Goal: Navigation & Orientation: Find specific page/section

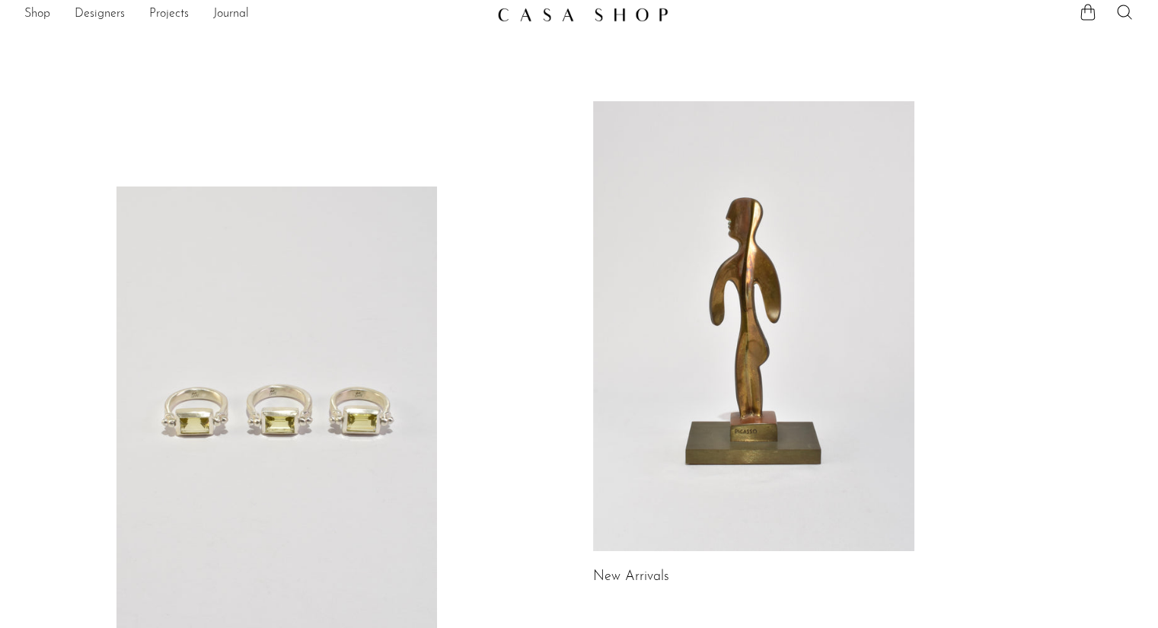
scroll to position [8, 0]
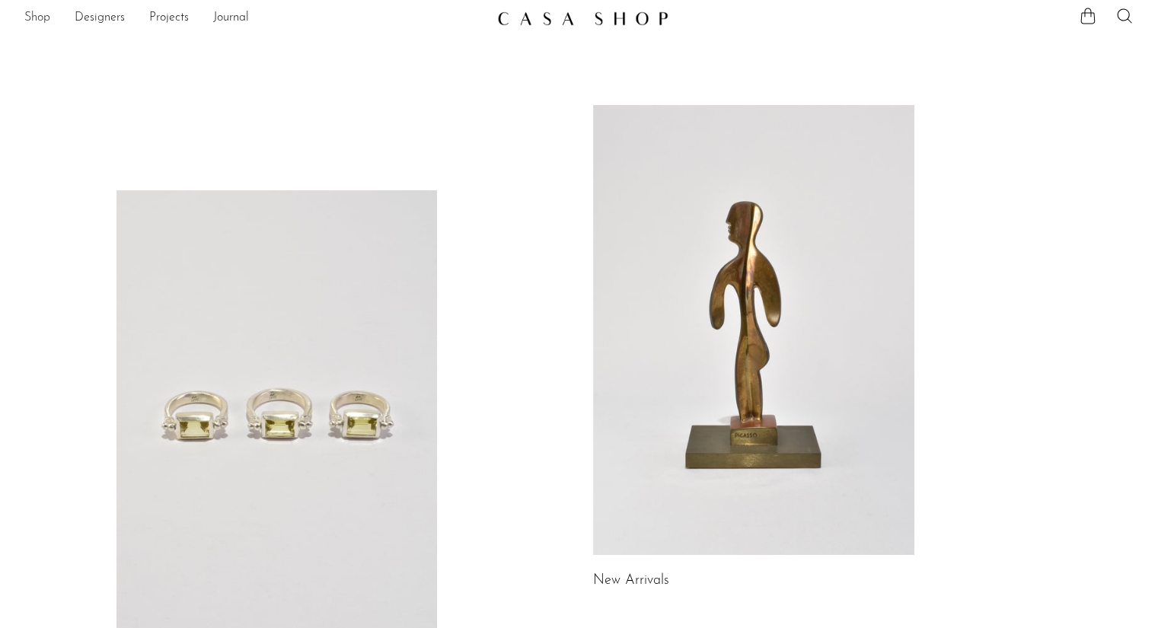
click at [37, 12] on link "Shop" at bounding box center [37, 18] width 26 height 20
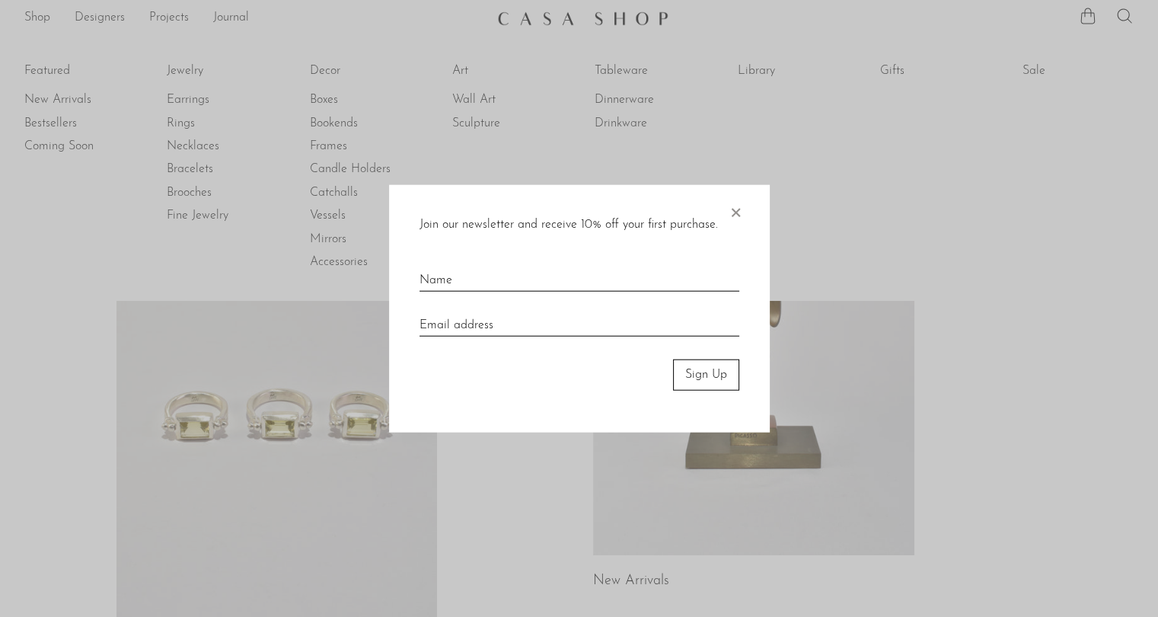
click at [742, 208] on span "×" at bounding box center [735, 209] width 15 height 49
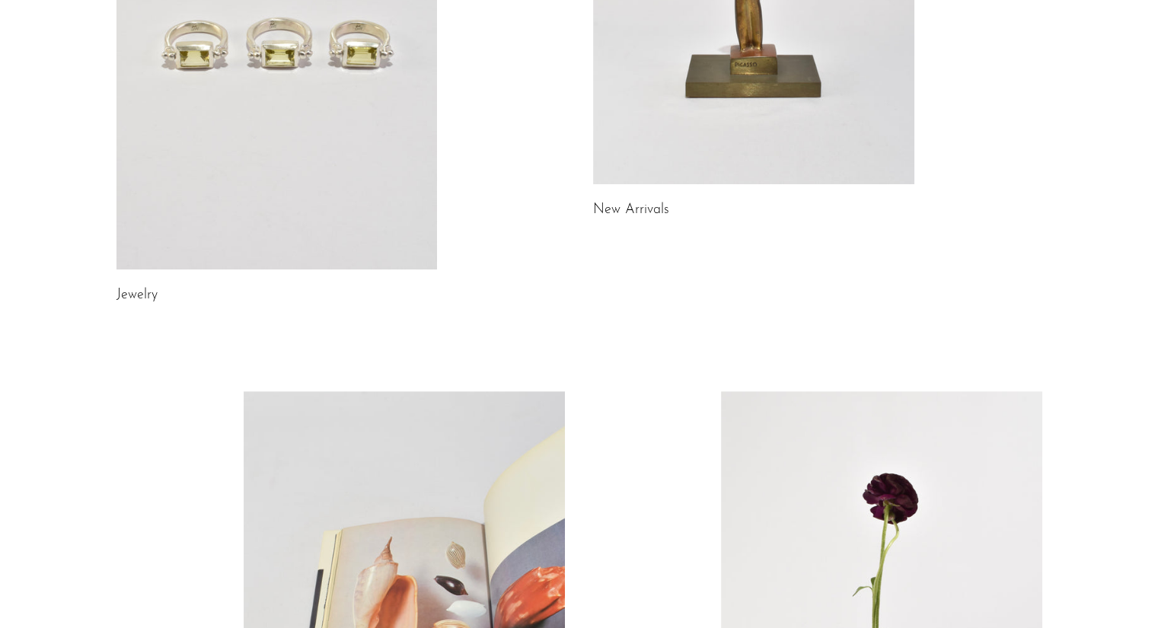
scroll to position [406, 0]
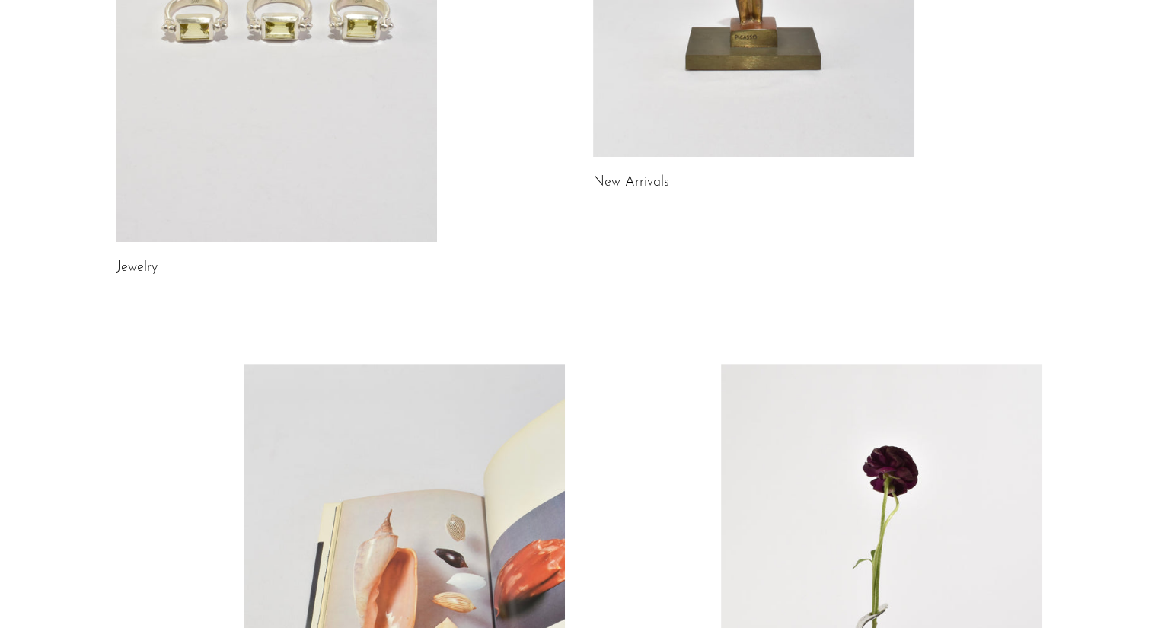
drag, startPoint x: 639, startPoint y: 196, endPoint x: 633, endPoint y: 177, distance: 19.3
click at [633, 177] on div "Jewelry New Arrivals Library Gifts" at bounding box center [579, 279] width 974 height 1144
click at [633, 177] on link "New Arrivals" at bounding box center [631, 183] width 76 height 14
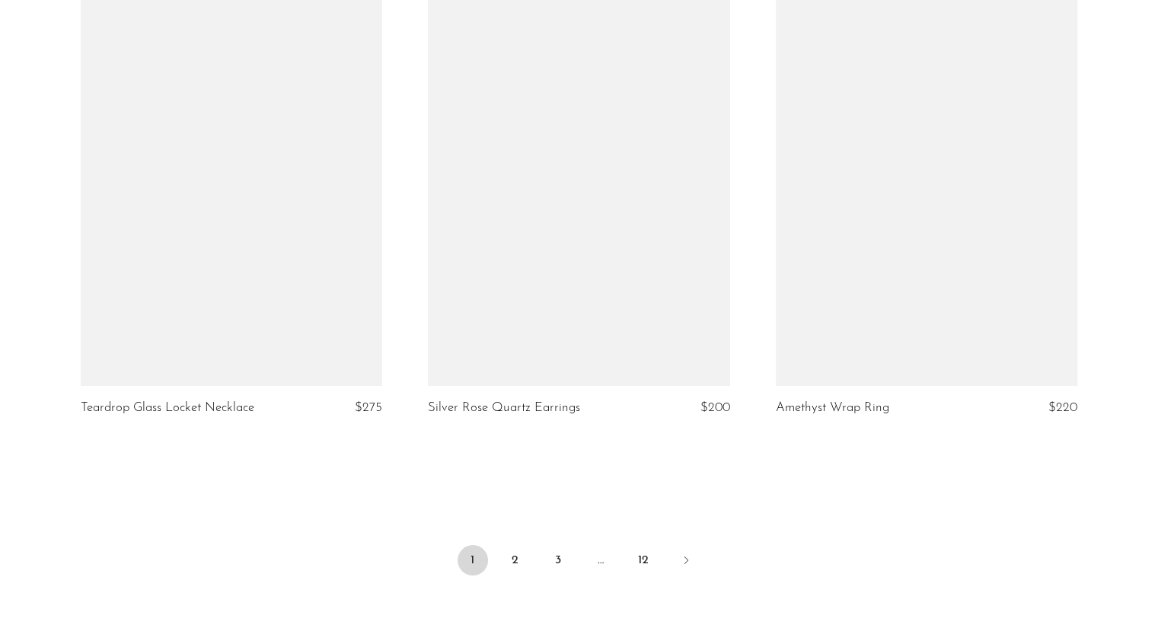
scroll to position [5768, 0]
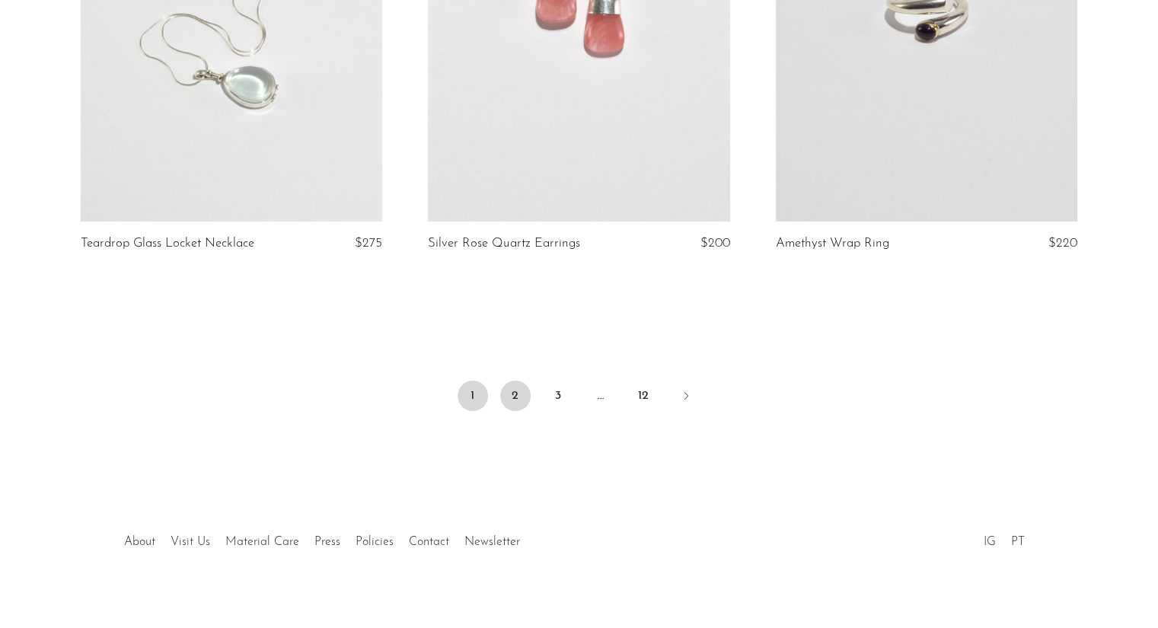
click at [519, 384] on link "2" at bounding box center [515, 396] width 30 height 30
